Goal: Task Accomplishment & Management: Manage account settings

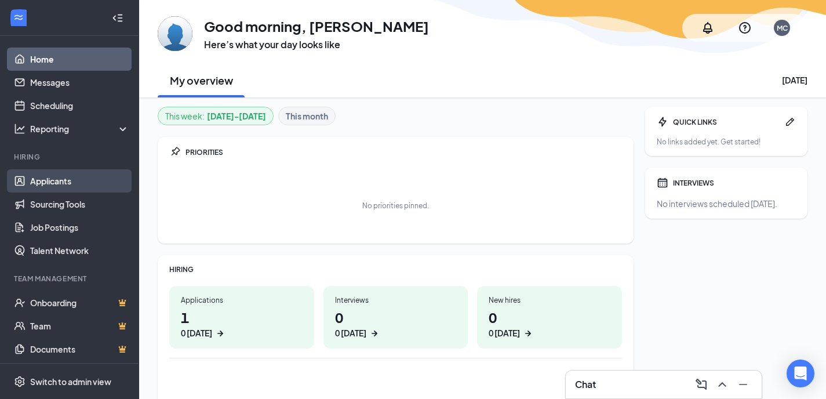
click at [63, 184] on link "Applicants" at bounding box center [79, 180] width 99 height 23
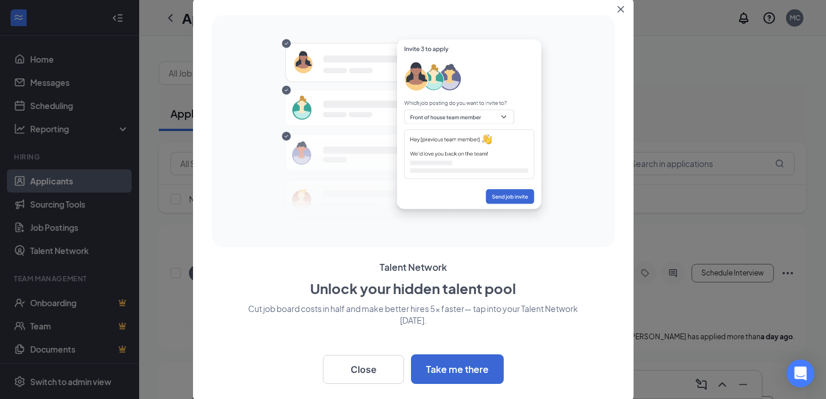
click at [621, 9] on icon "Close" at bounding box center [620, 9] width 6 height 6
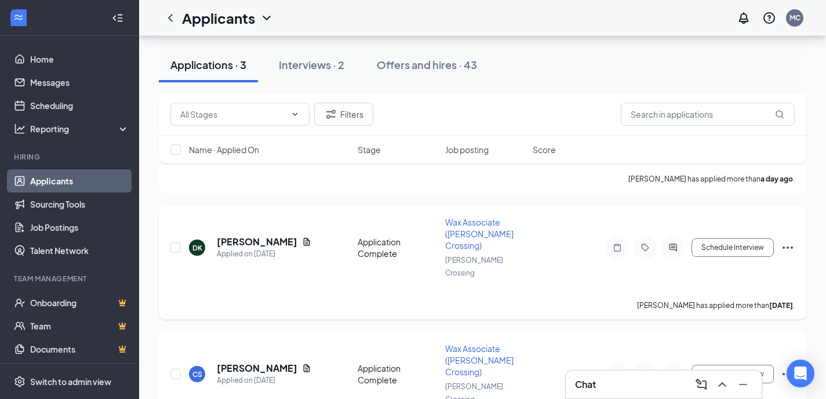
scroll to position [180, 0]
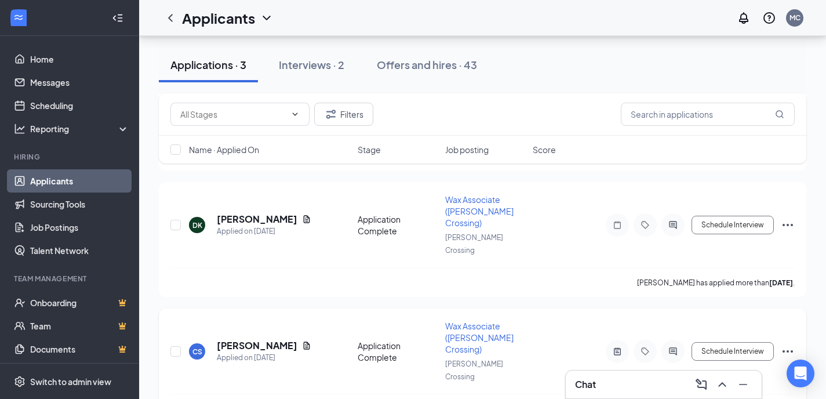
click at [786, 344] on icon "Ellipses" at bounding box center [788, 351] width 14 height 14
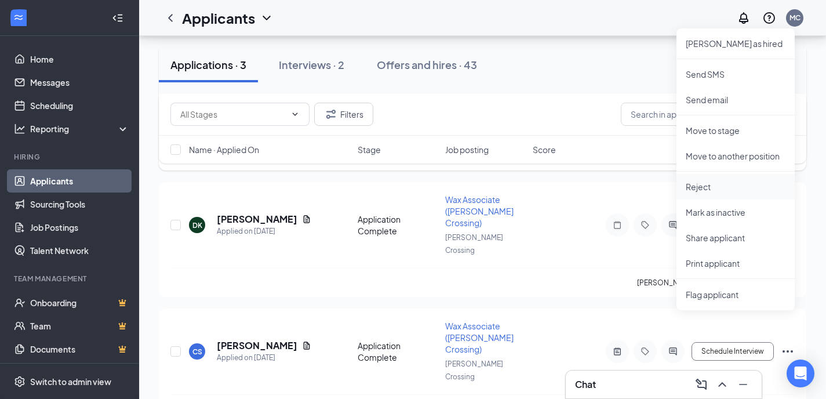
click at [714, 188] on p "Reject" at bounding box center [736, 187] width 100 height 12
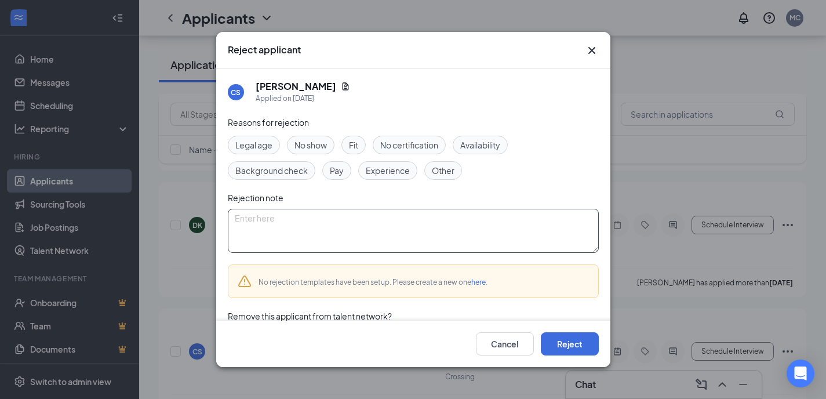
click at [297, 217] on textarea at bounding box center [413, 231] width 371 height 44
type textarea "Never responded to attempts to schedule interview"
click at [565, 341] on button "Reject" at bounding box center [570, 343] width 58 height 23
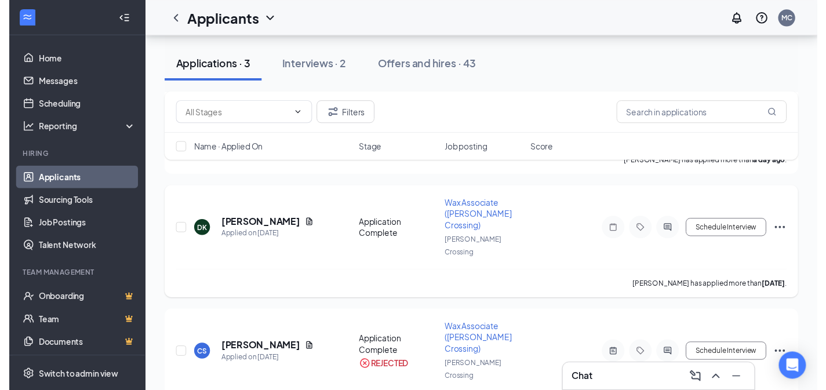
scroll to position [160, 0]
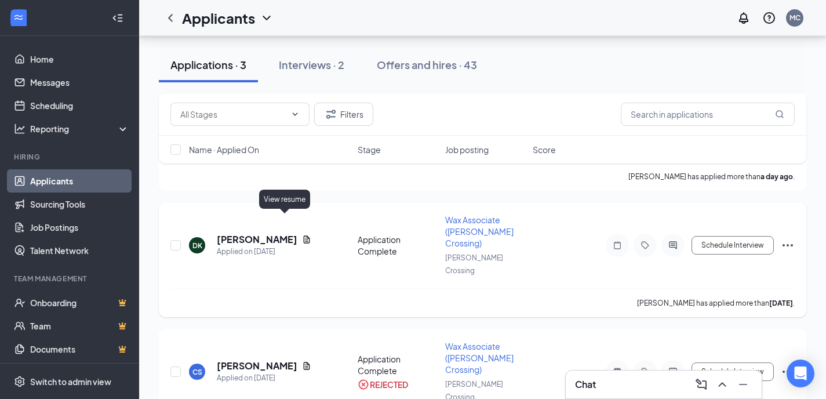
click at [302, 235] on icon "Document" at bounding box center [306, 239] width 9 height 9
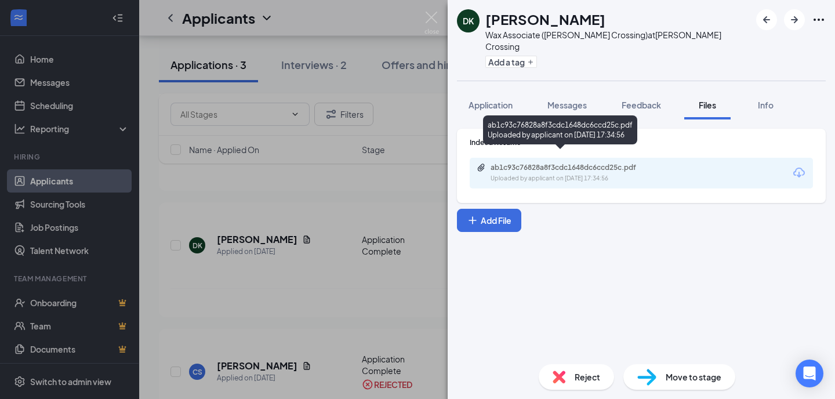
click at [548, 163] on div "ab1c93c76828a8f3cdc1648dc6ccd25c.pdf" at bounding box center [571, 167] width 162 height 9
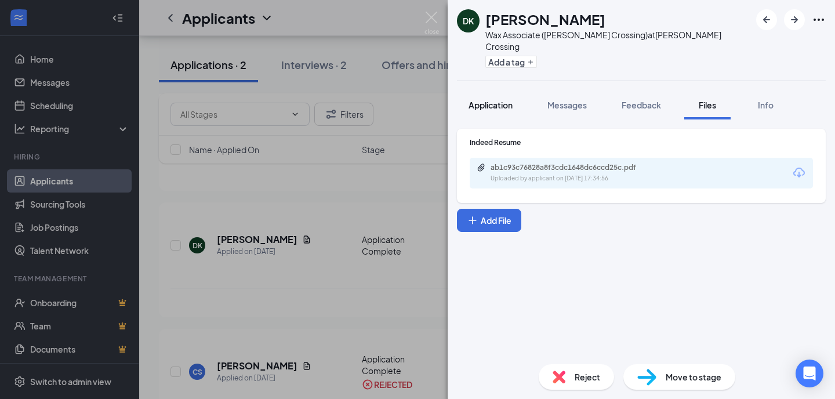
click at [498, 100] on span "Application" at bounding box center [490, 105] width 44 height 10
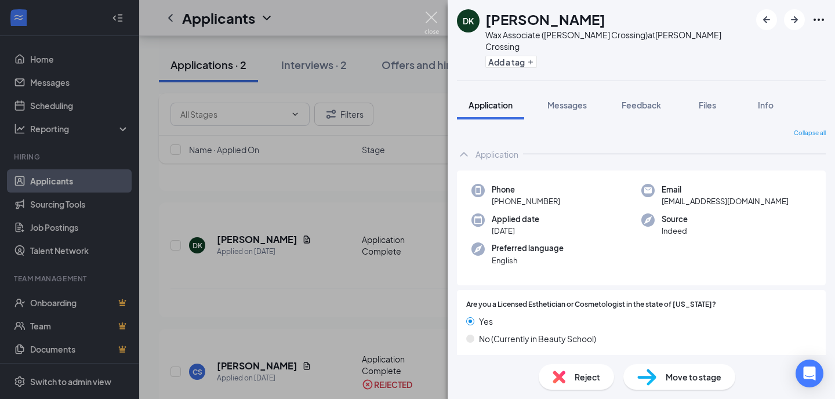
click at [434, 20] on img at bounding box center [431, 23] width 14 height 23
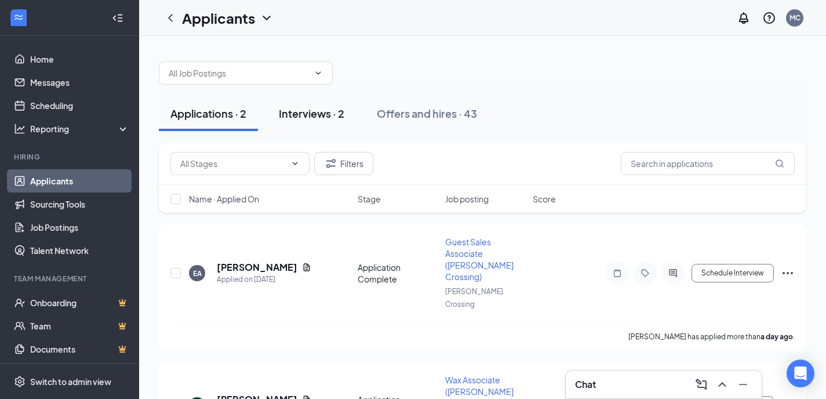
click at [344, 117] on div "Interviews · 2" at bounding box center [312, 113] width 66 height 14
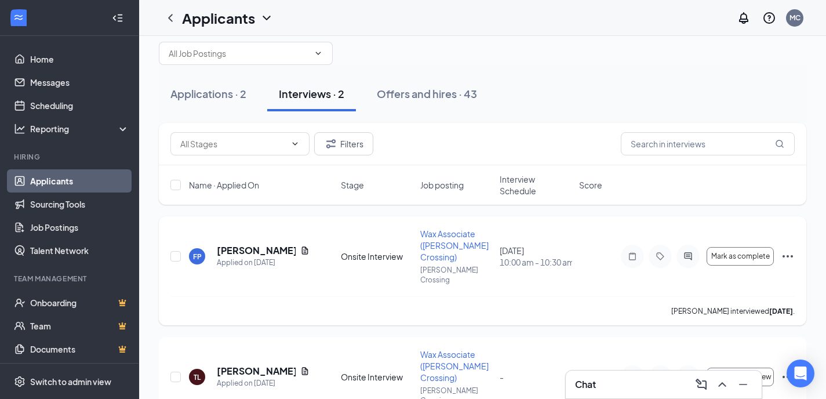
scroll to position [22, 0]
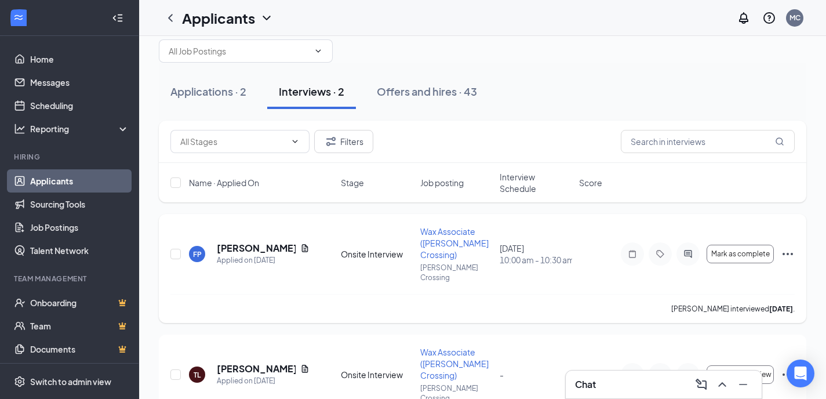
click at [789, 248] on icon "Ellipses" at bounding box center [788, 254] width 14 height 14
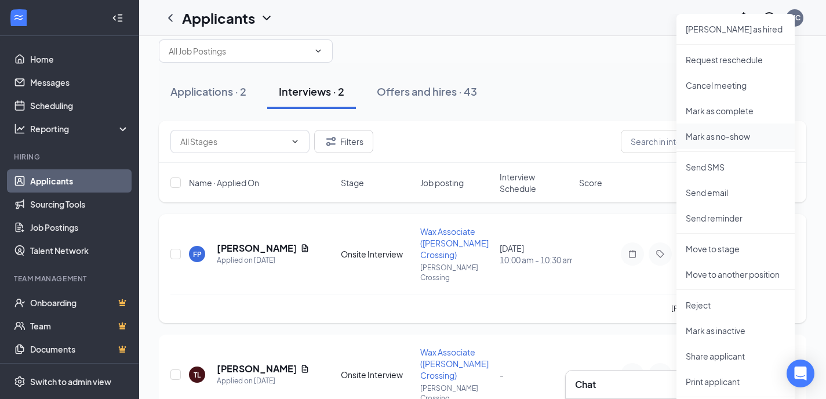
click at [750, 138] on p "Mark as no-show" at bounding box center [736, 136] width 100 height 12
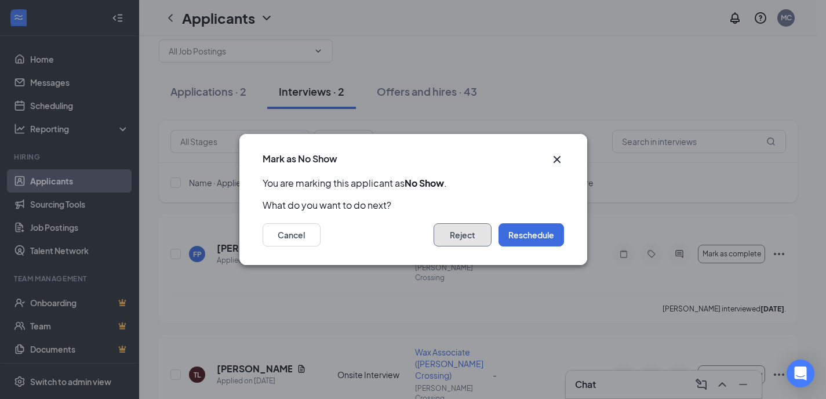
click at [476, 237] on button "Reject" at bounding box center [463, 234] width 58 height 23
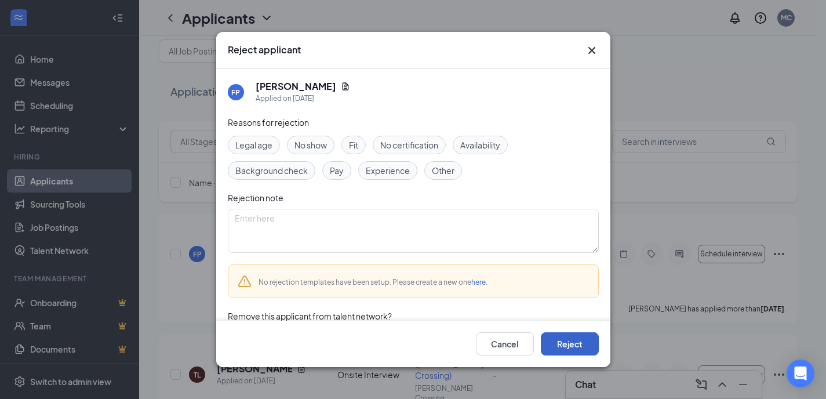
click at [565, 341] on button "Reject" at bounding box center [570, 343] width 58 height 23
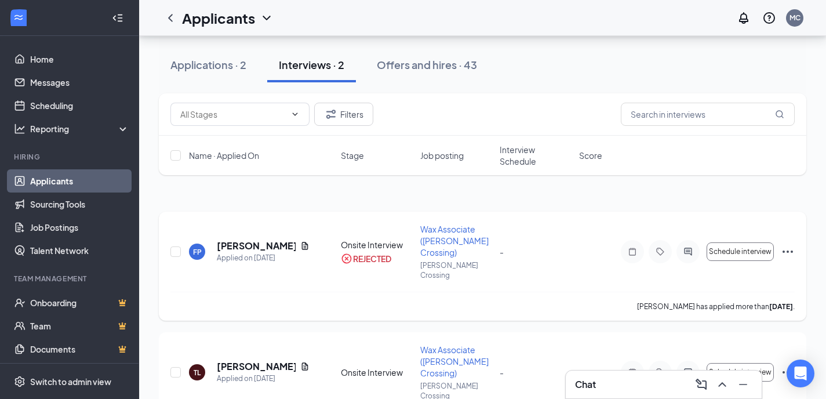
scroll to position [61, 0]
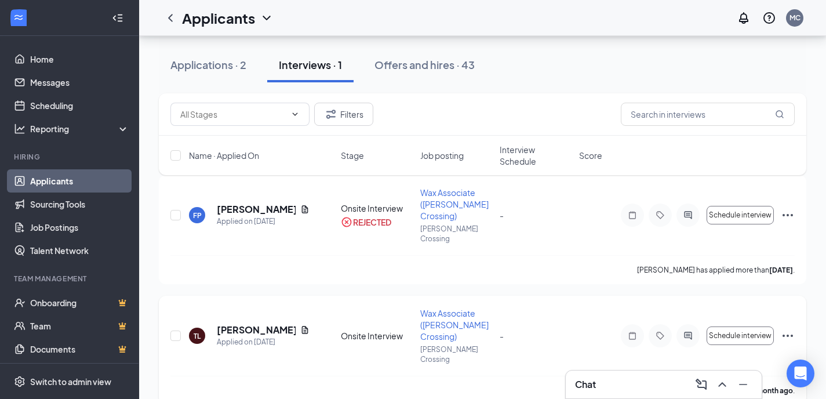
click at [790, 329] on icon "Ellipses" at bounding box center [788, 336] width 14 height 14
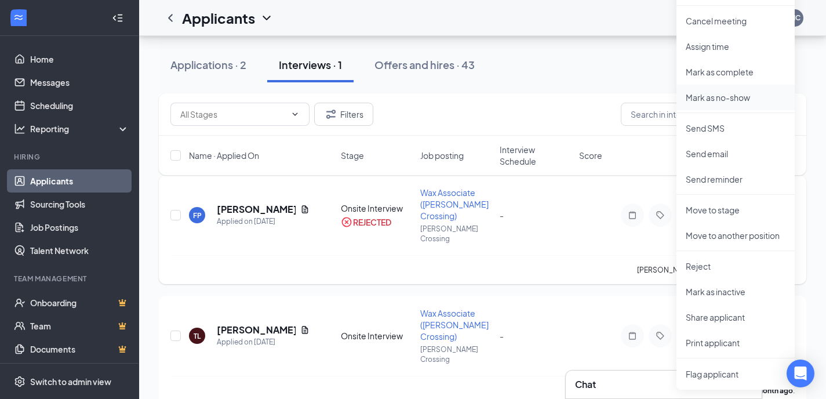
click at [735, 101] on p "Mark as no-show" at bounding box center [736, 98] width 100 height 12
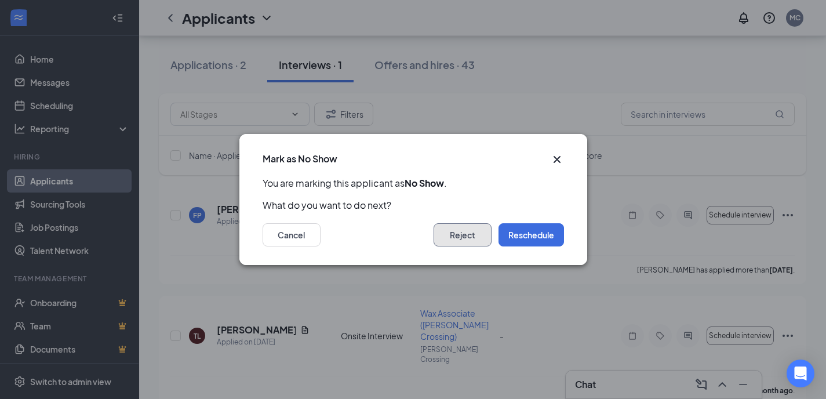
click at [468, 237] on button "Reject" at bounding box center [463, 234] width 58 height 23
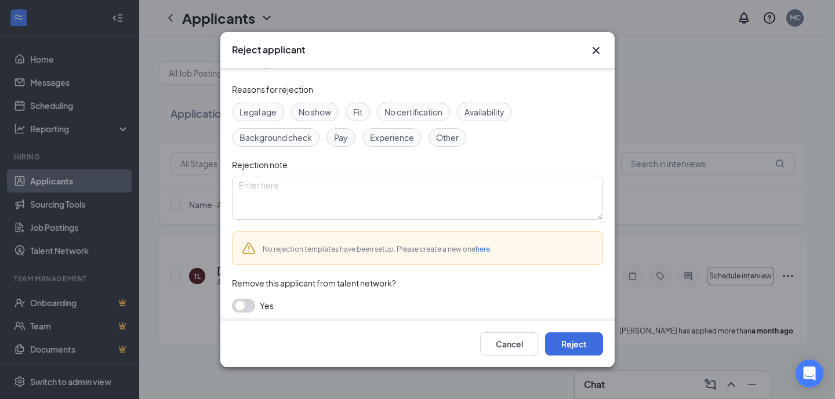
scroll to position [32, 0]
click at [318, 112] on span "No show" at bounding box center [315, 112] width 32 height 13
click at [572, 345] on button "Reject" at bounding box center [574, 343] width 58 height 23
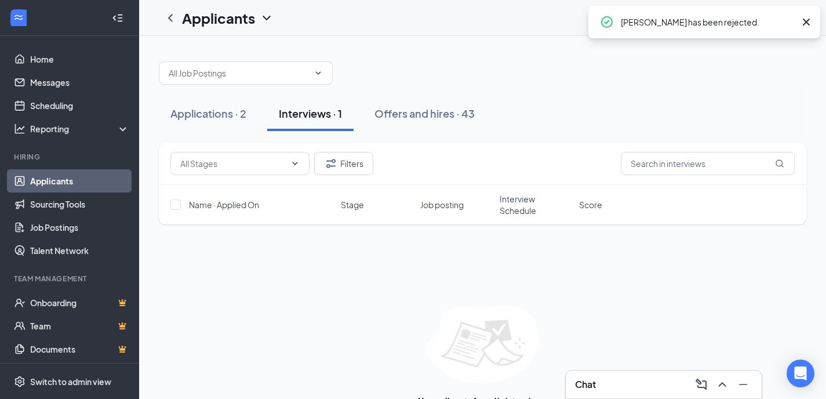
drag, startPoint x: 220, startPoint y: 111, endPoint x: 256, endPoint y: 134, distance: 42.8
click at [220, 111] on div "Applications · 2" at bounding box center [208, 113] width 76 height 14
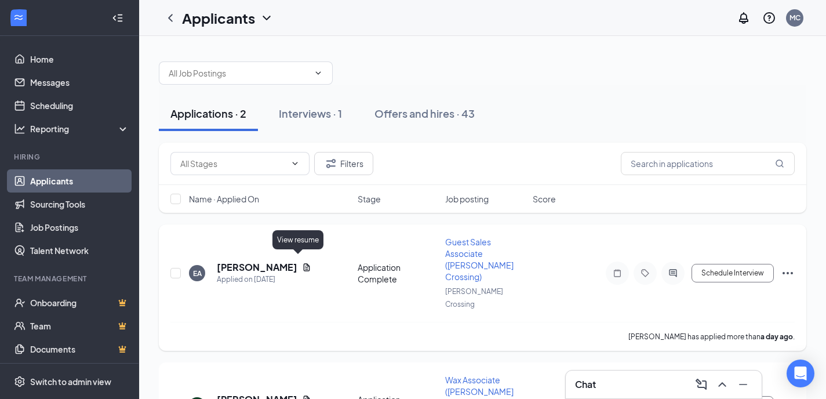
click at [302, 263] on icon "Document" at bounding box center [306, 267] width 9 height 9
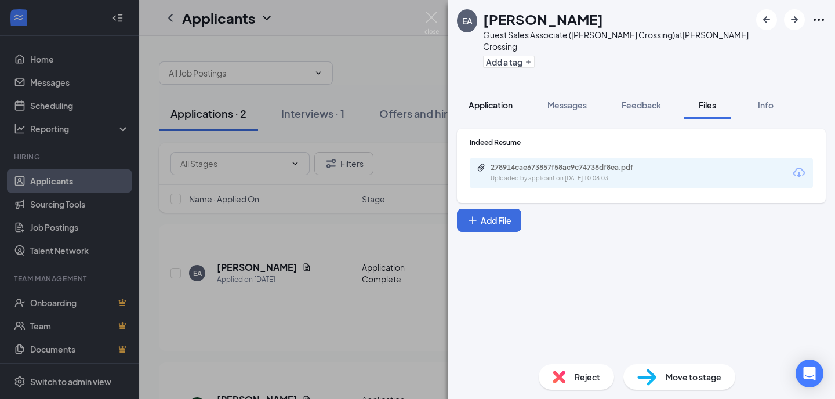
click at [498, 102] on span "Application" at bounding box center [490, 105] width 44 height 10
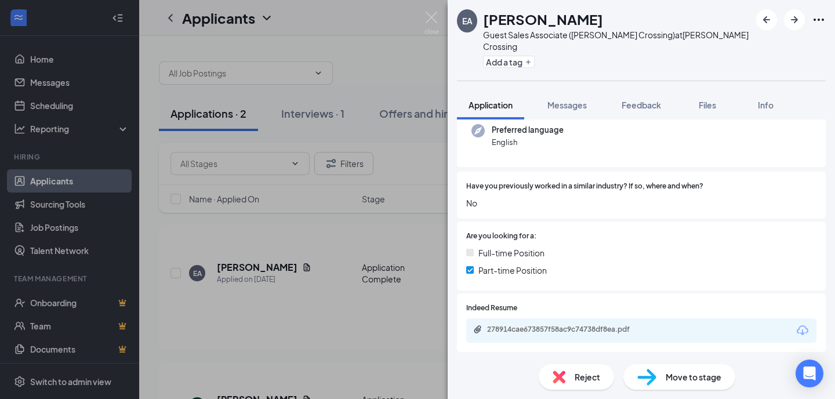
scroll to position [432, 0]
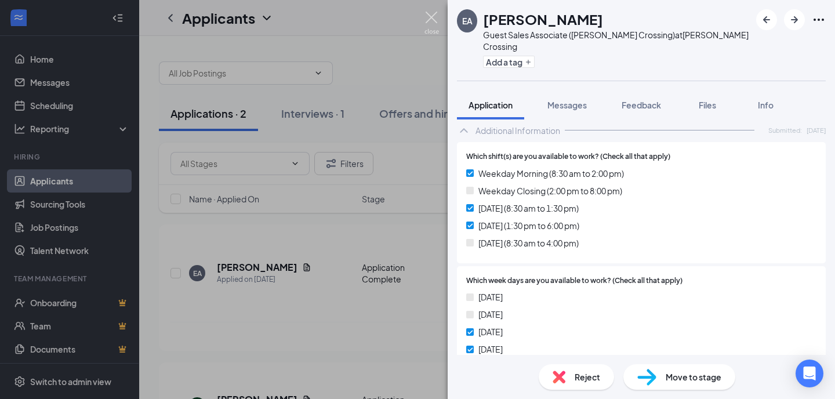
click at [431, 17] on img at bounding box center [431, 23] width 14 height 23
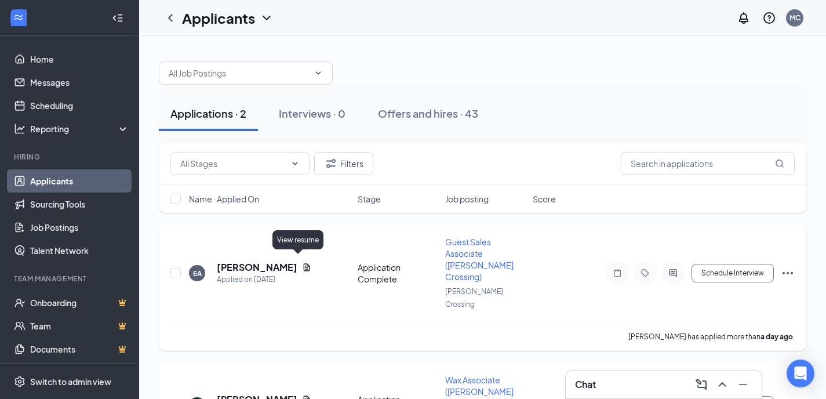
click at [302, 263] on icon "Document" at bounding box center [306, 267] width 9 height 9
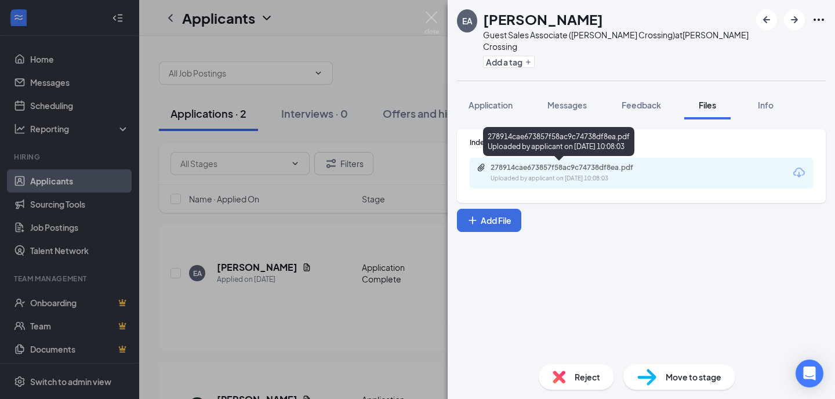
click at [548, 167] on div "278914cae673857f58ac9c74738df8ea.pdf" at bounding box center [571, 167] width 162 height 9
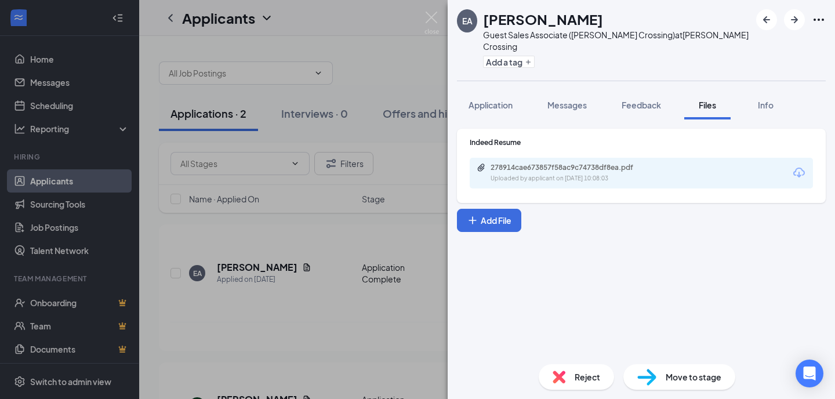
click at [666, 373] on span "Move to stage" at bounding box center [694, 376] width 56 height 13
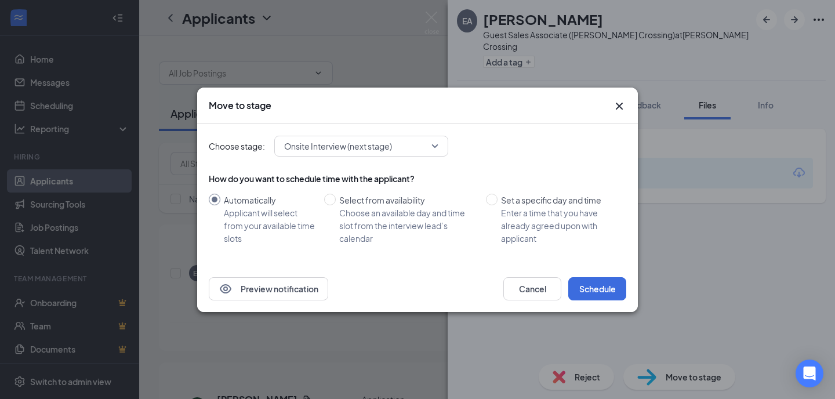
click at [407, 148] on span "Onsite Interview (next stage)" at bounding box center [356, 145] width 144 height 17
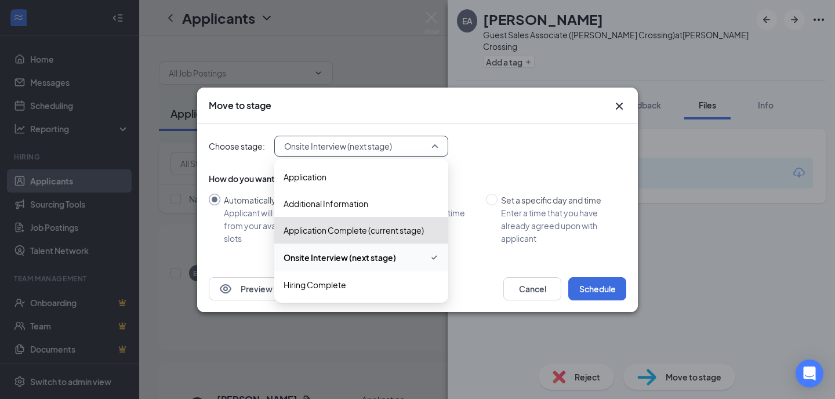
click at [363, 257] on span "Onsite Interview (next stage)" at bounding box center [339, 257] width 112 height 13
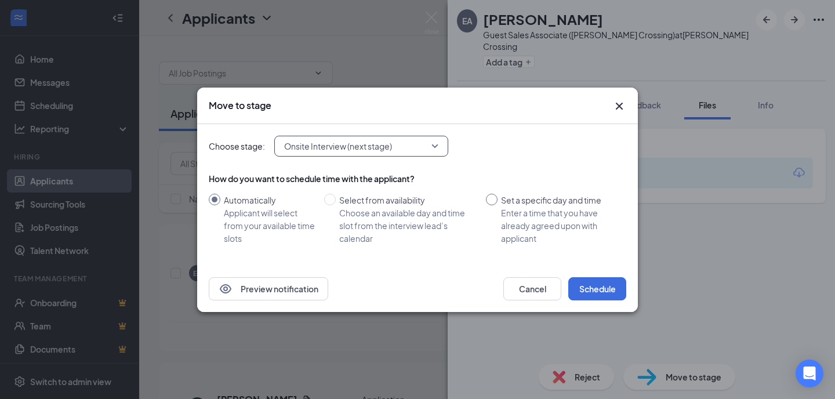
click at [493, 200] on input "Set a specific day and time Enter a time that you have already agreed upon with…" at bounding box center [492, 200] width 12 height 12
radio input "true"
radio input "false"
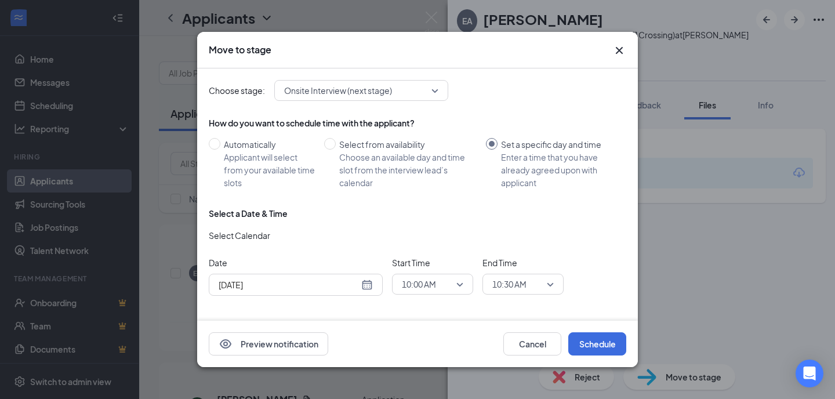
click at [369, 287] on div "[DATE]" at bounding box center [296, 284] width 154 height 13
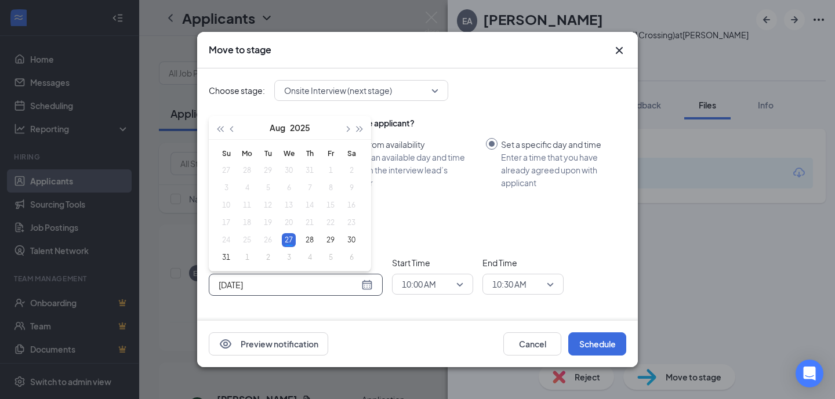
click at [292, 293] on div "[DATE]" at bounding box center [296, 285] width 174 height 22
type input "[DATE]"
click at [305, 237] on div "28" at bounding box center [310, 240] width 14 height 14
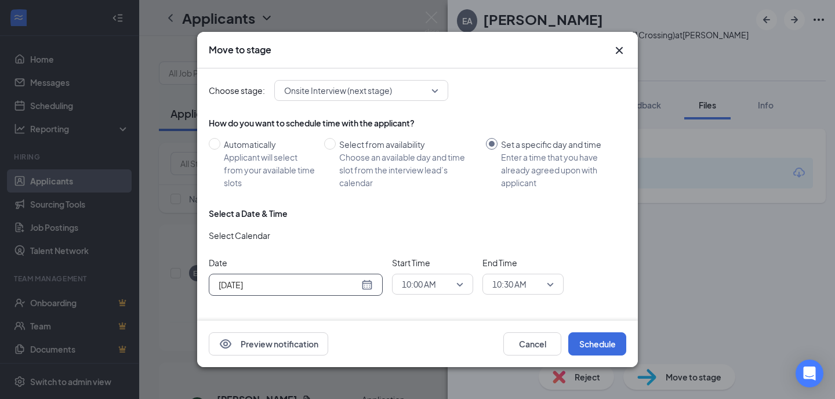
click at [461, 288] on span "10:00 AM" at bounding box center [432, 283] width 61 height 17
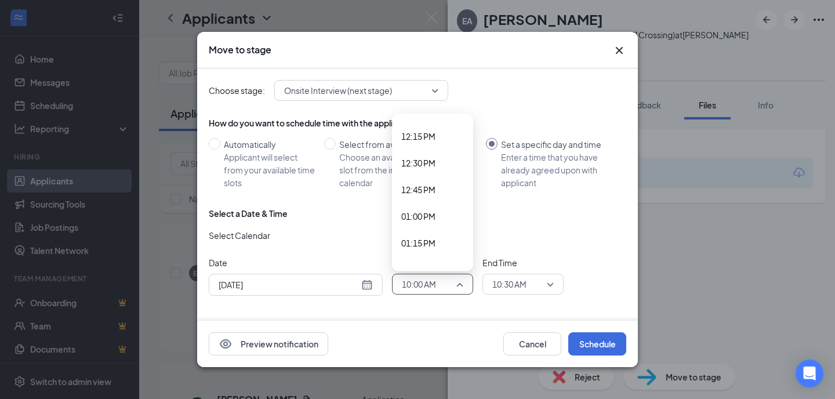
scroll to position [1492, 0]
click at [431, 134] on span "02:00 PM" at bounding box center [418, 134] width 34 height 13
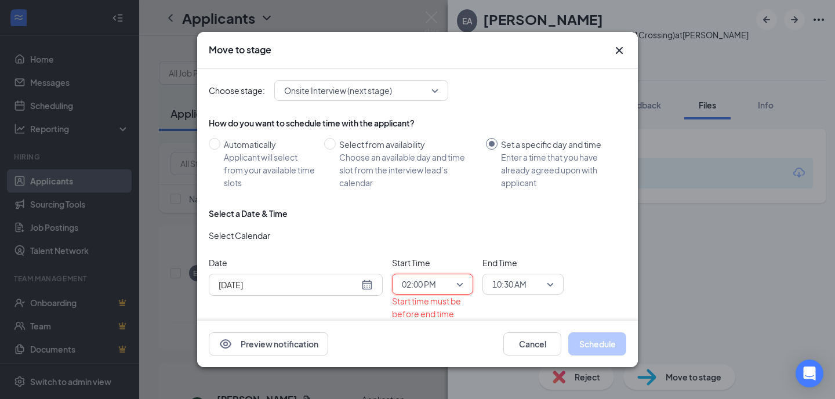
click at [521, 286] on span "10:30 AM" at bounding box center [509, 283] width 34 height 17
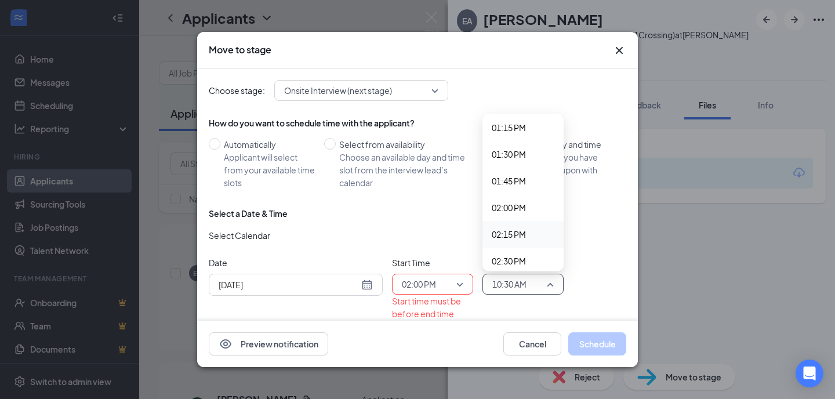
scroll to position [1423, 0]
click at [513, 256] on span "02:30 PM" at bounding box center [509, 256] width 34 height 13
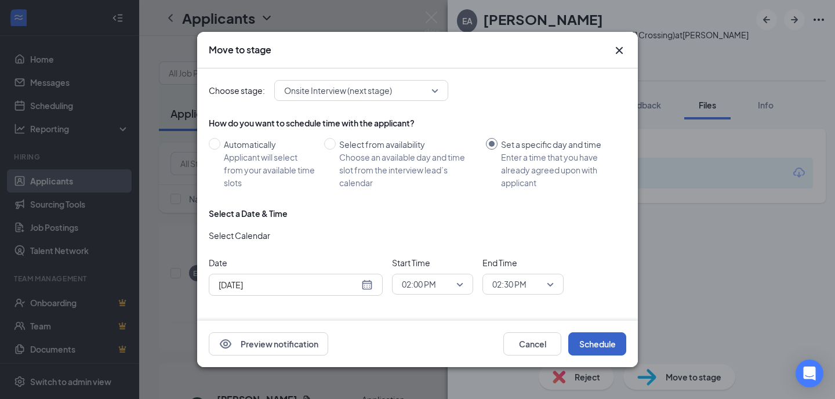
click at [601, 341] on button "Schedule" at bounding box center [597, 343] width 58 height 23
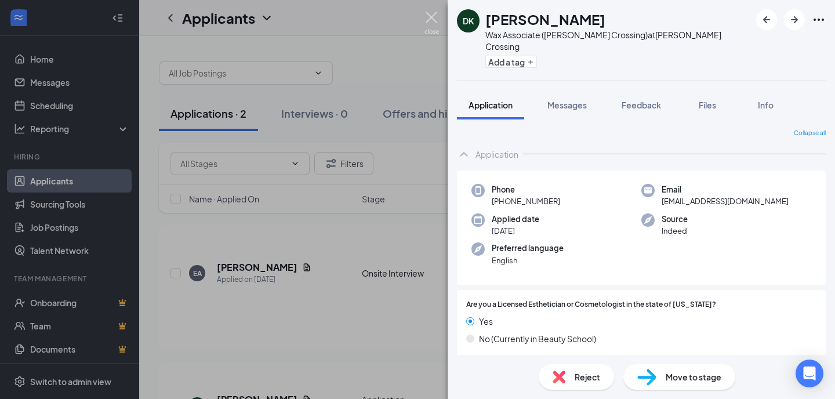
click at [435, 17] on img at bounding box center [431, 23] width 14 height 23
